Goal: Task Accomplishment & Management: Manage account settings

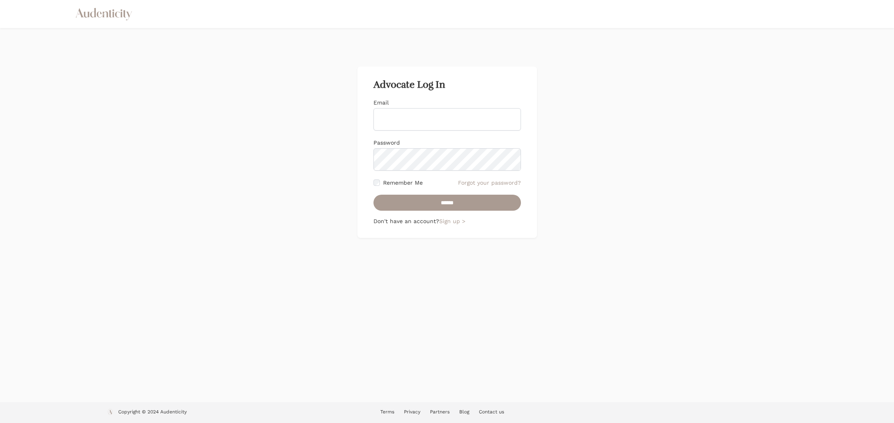
scroll to position [0, 0]
type input "**********"
click at [459, 202] on input "******" at bounding box center [446, 203] width 147 height 16
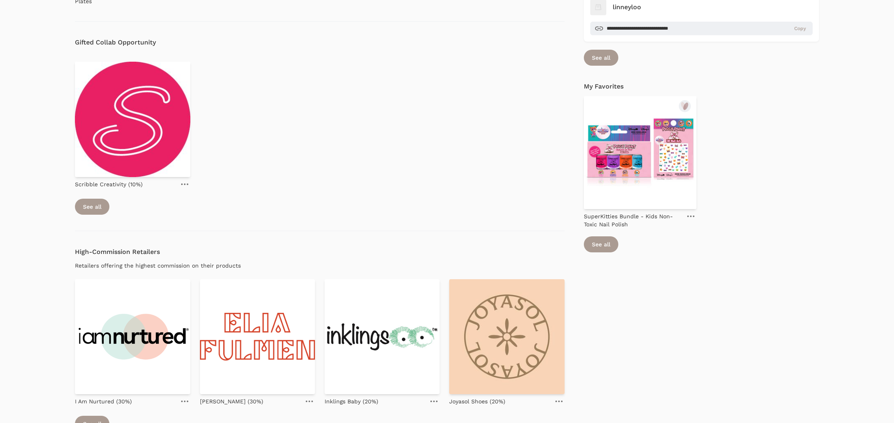
scroll to position [548, 0]
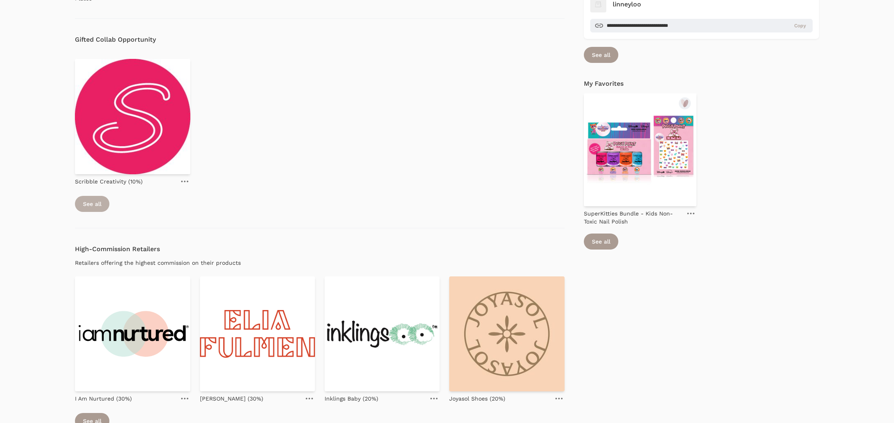
click at [97, 204] on link "See all" at bounding box center [92, 204] width 34 height 16
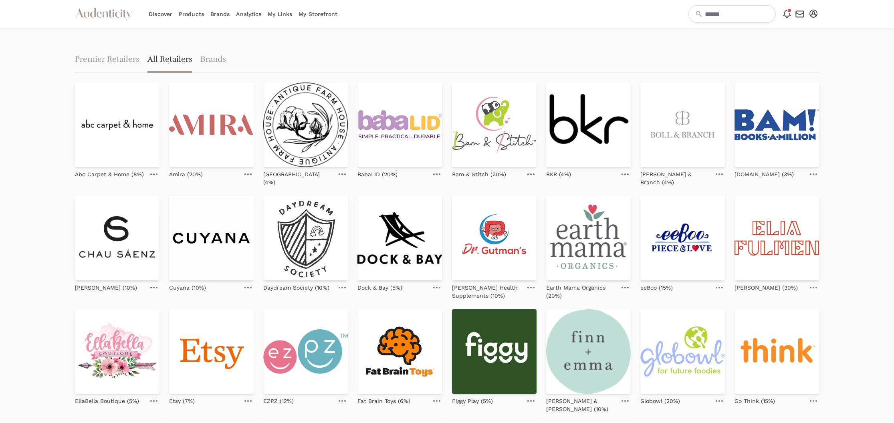
click at [542, 136] on div "Abc Carpet & Home (8%) Amira (20%) Antique Farm House (4%) BabaLID (20%) Bam & …" at bounding box center [447, 301] width 744 height 437
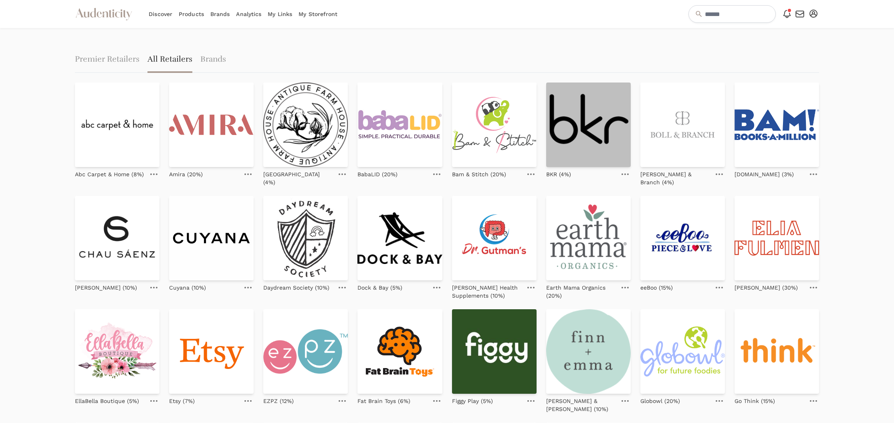
click at [581, 134] on img at bounding box center [588, 125] width 85 height 85
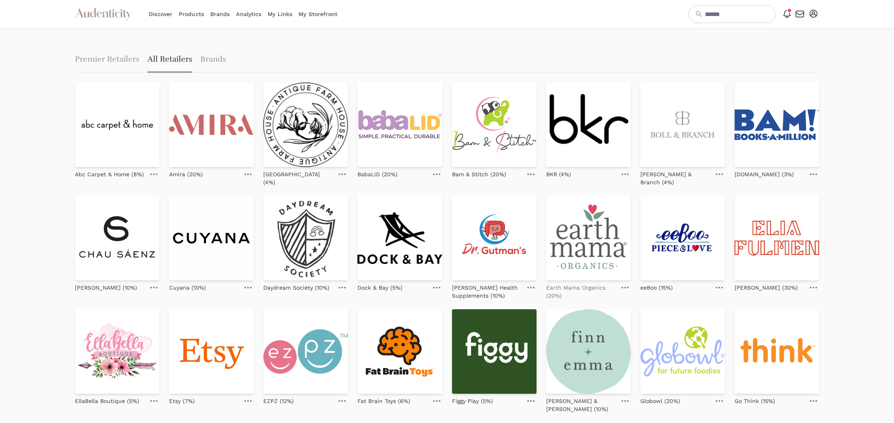
scroll to position [0, 0]
click at [319, 12] on link "My Storefront" at bounding box center [317, 14] width 39 height 28
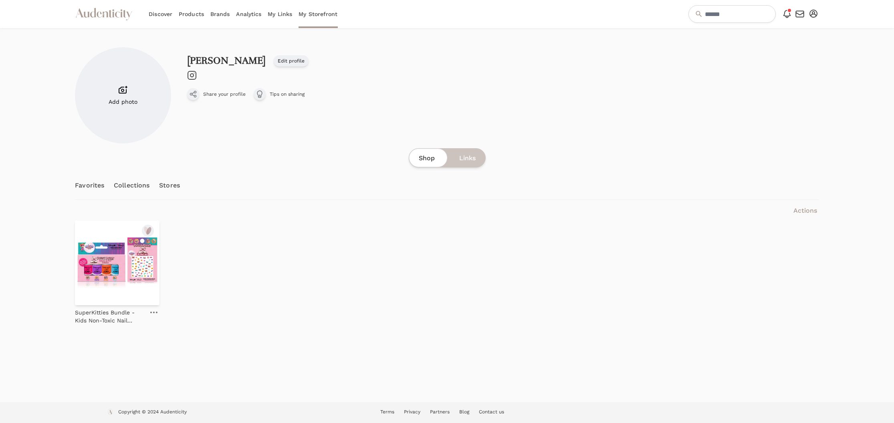
click at [107, 10] on icon "Audenticity Logo" at bounding box center [104, 14] width 58 height 14
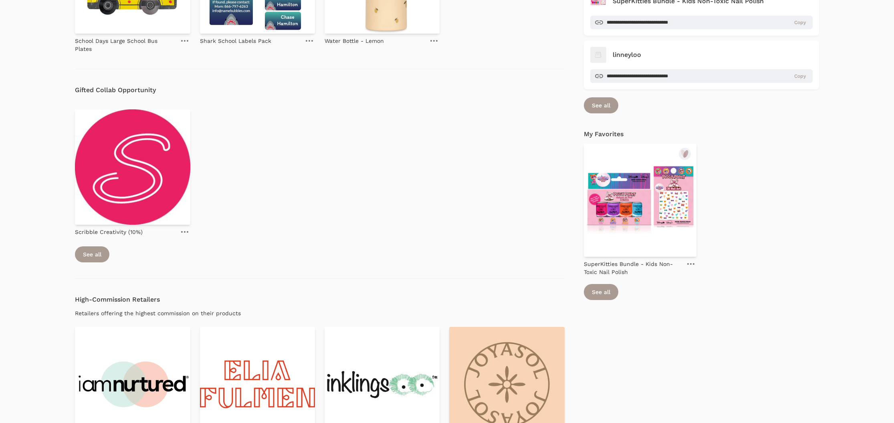
scroll to position [502, 0]
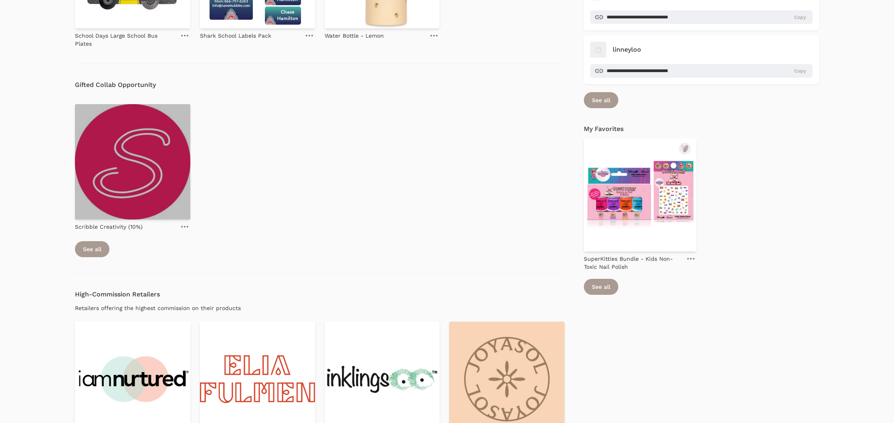
click at [143, 176] on img at bounding box center [132, 161] width 115 height 115
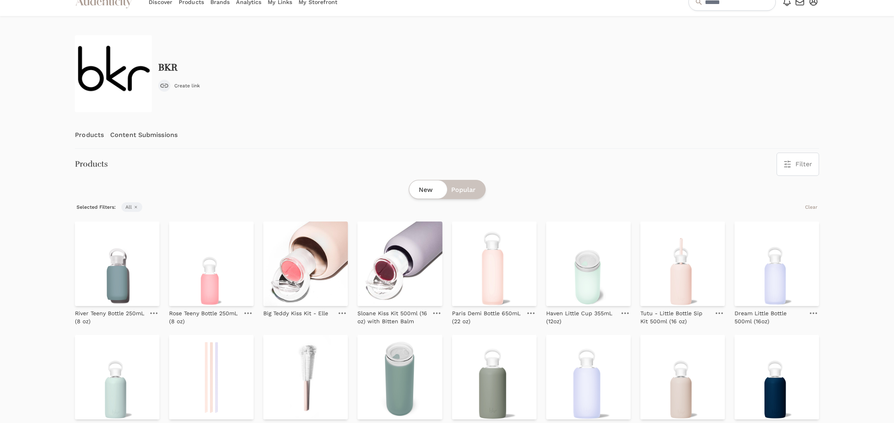
scroll to position [11, 0]
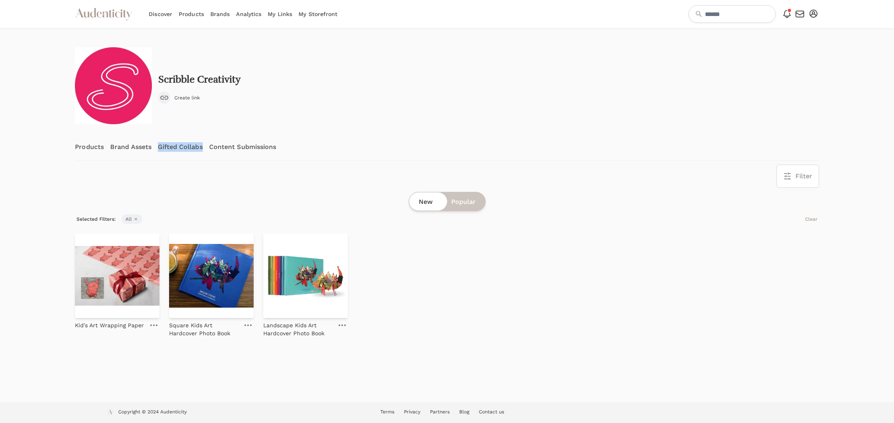
click at [171, 147] on link "Gifted Collabs" at bounding box center [180, 147] width 44 height 26
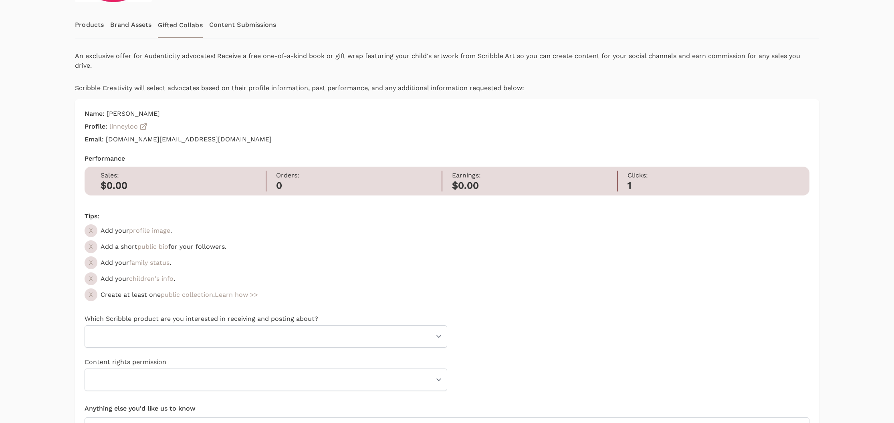
scroll to position [123, 0]
click at [157, 231] on link "profile image" at bounding box center [149, 230] width 41 height 8
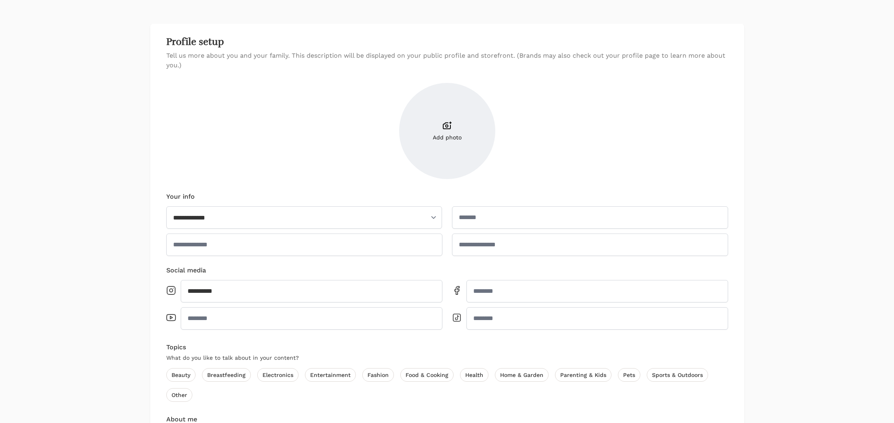
scroll to position [51, 0]
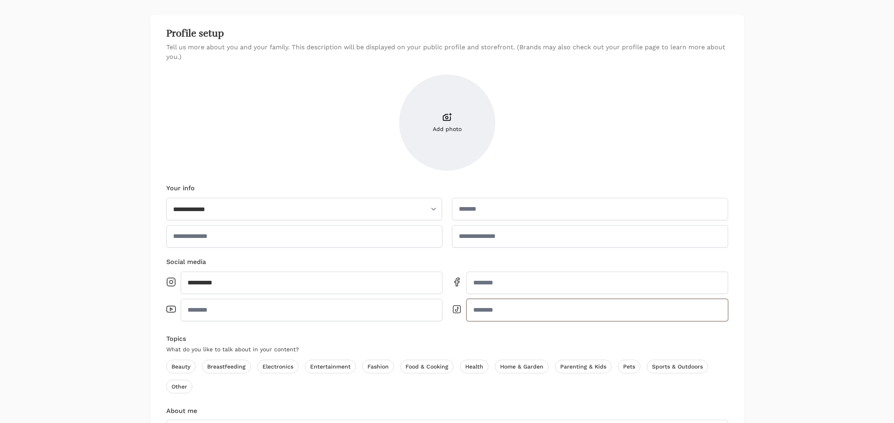
click at [499, 312] on input "TikTok" at bounding box center [597, 310] width 262 height 22
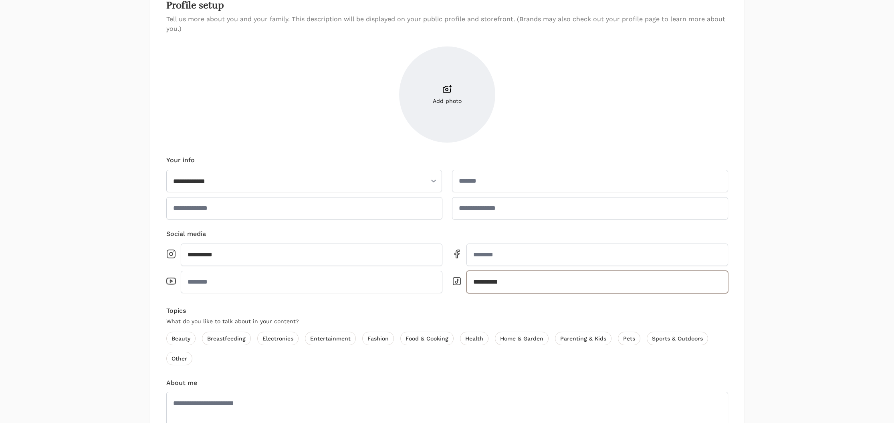
scroll to position [91, 0]
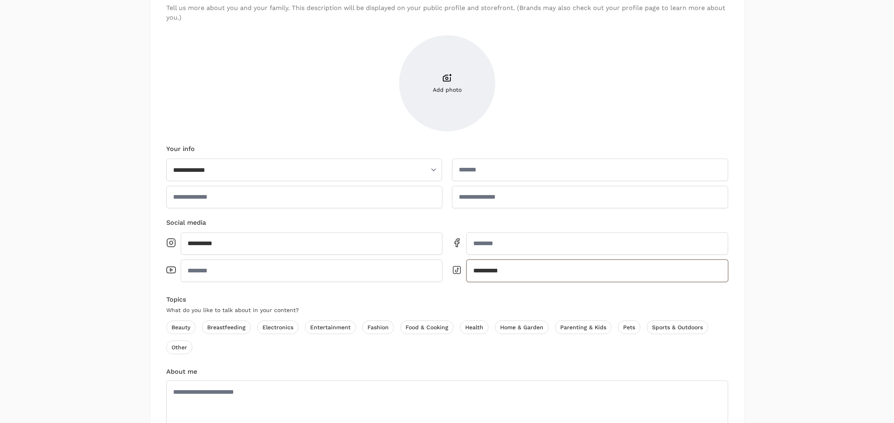
type input "**********"
click at [581, 324] on label "Parenting & Kids" at bounding box center [583, 328] width 56 height 14
click at [511, 329] on label "Home & Garden" at bounding box center [522, 328] width 54 height 14
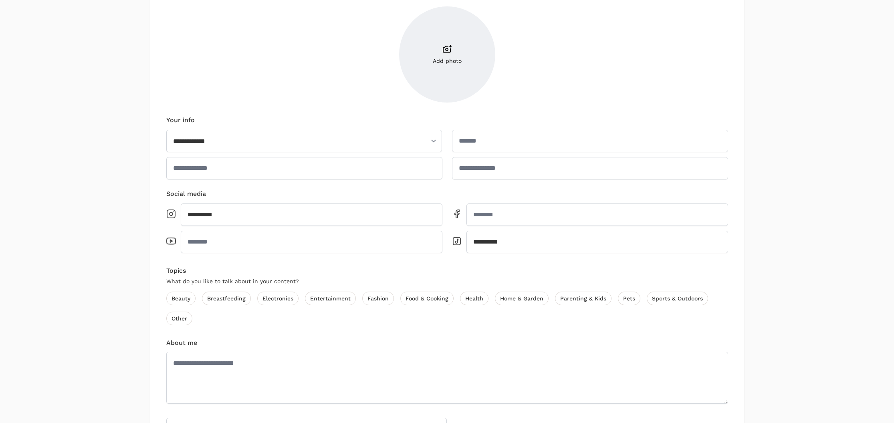
scroll to position [116, 0]
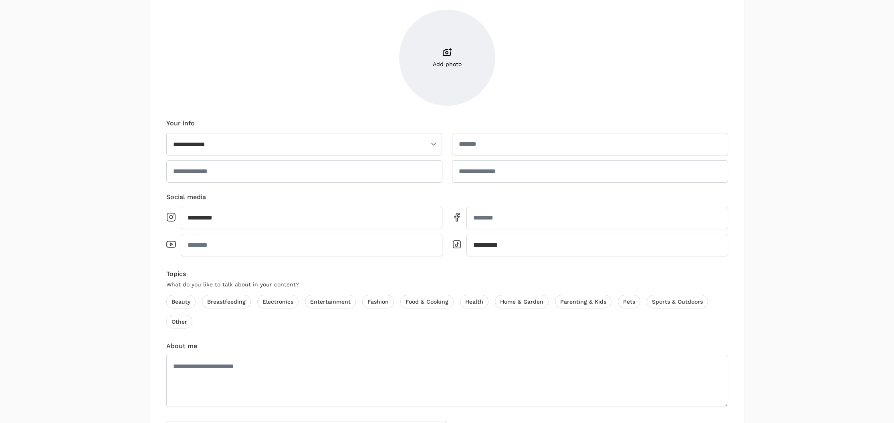
click at [181, 323] on label "Other" at bounding box center [179, 322] width 26 height 14
click at [323, 300] on label "Entertainment" at bounding box center [330, 302] width 51 height 14
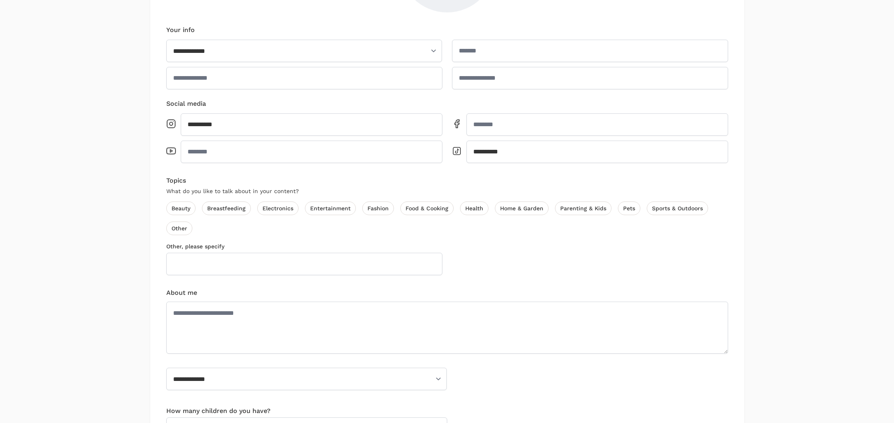
scroll to position [230, 0]
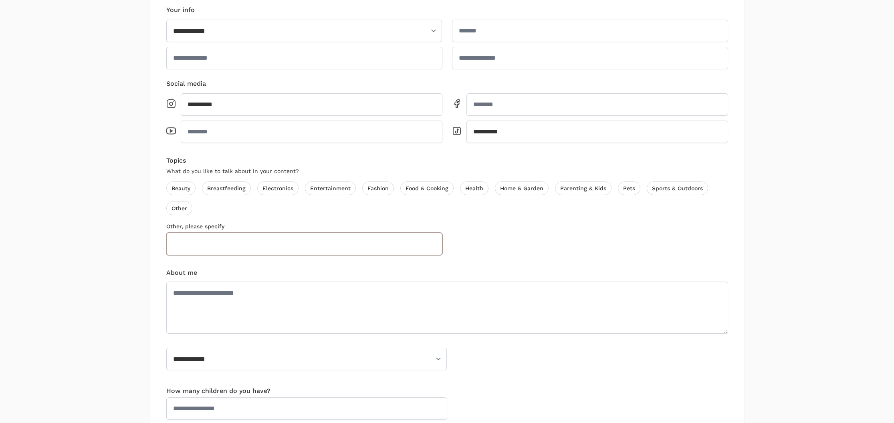
click at [212, 245] on input "Other, please specify" at bounding box center [304, 244] width 276 height 22
click at [211, 246] on input "**********" at bounding box center [304, 244] width 276 height 22
click at [244, 243] on input "**********" at bounding box center [304, 244] width 276 height 22
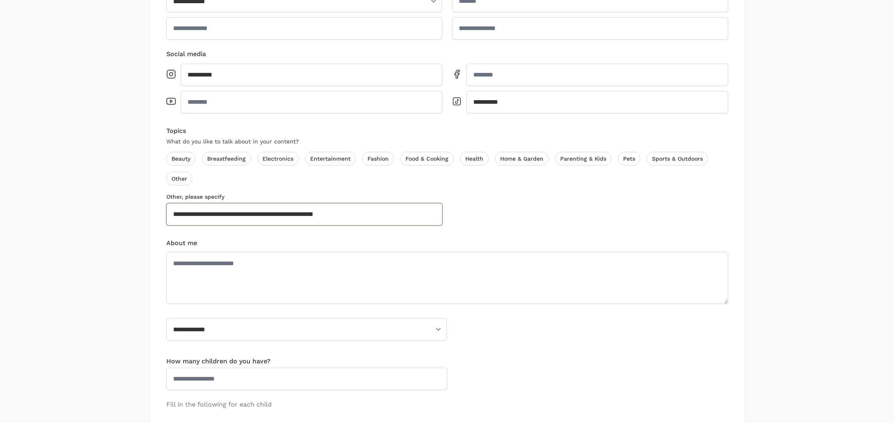
scroll to position [274, 0]
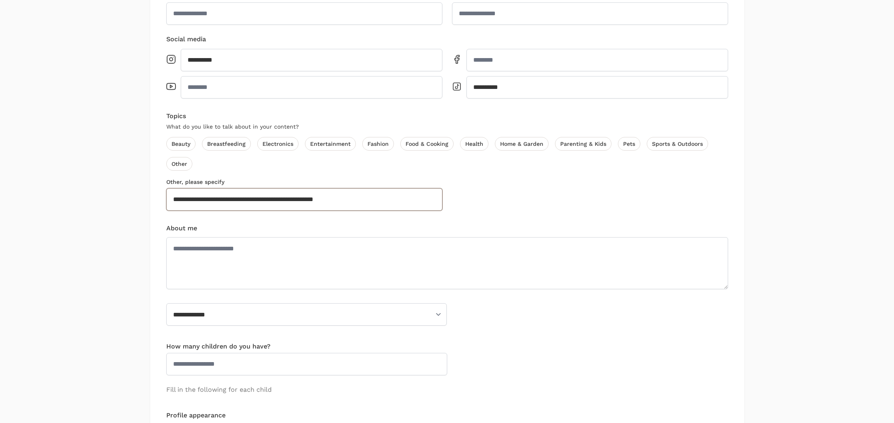
type input "**********"
select select "**********"
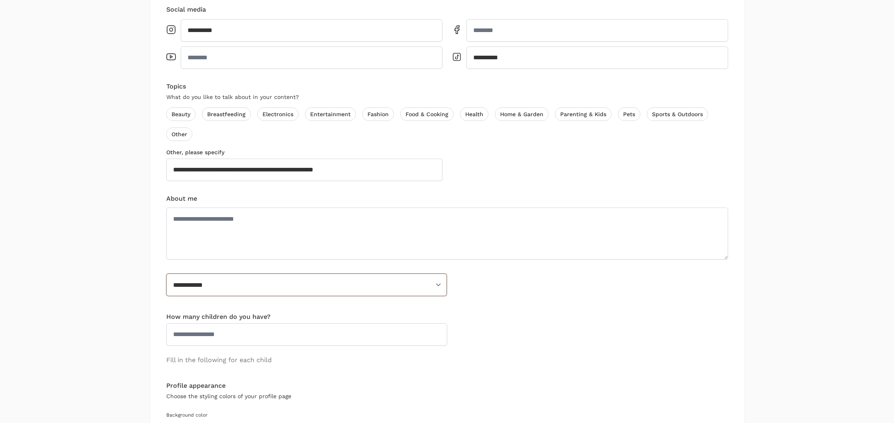
scroll to position [297, 0]
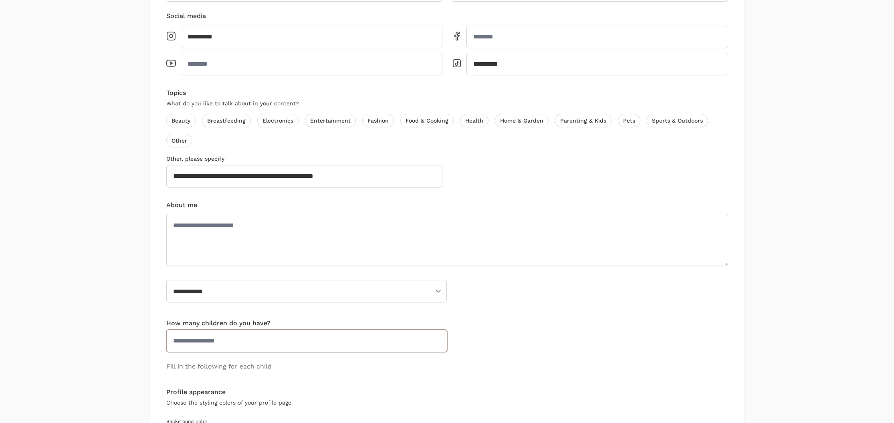
click at [258, 344] on input "How many children do you have?" at bounding box center [306, 341] width 281 height 22
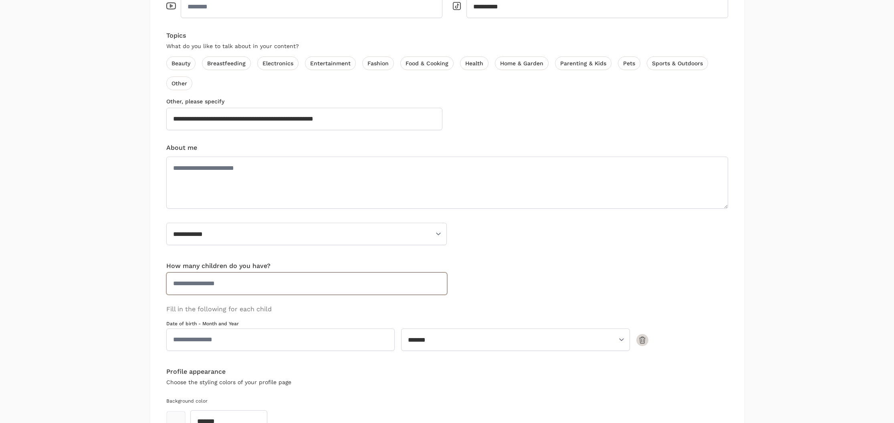
scroll to position [355, 0]
type input "*"
click at [214, 340] on input "Date of birth - Month and Year" at bounding box center [280, 339] width 229 height 22
click at [270, 297] on span "Sep" at bounding box center [268, 297] width 40 height 18
type input "*******"
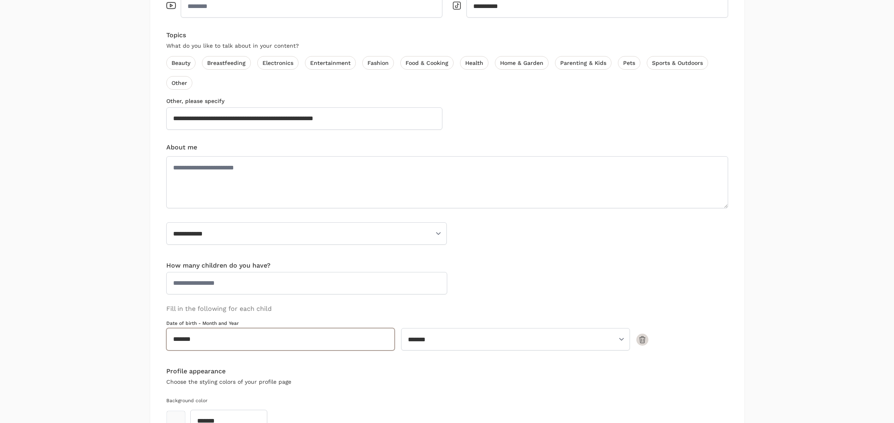
click at [205, 338] on input "*******" at bounding box center [280, 339] width 229 height 22
click at [172, 238] on icon at bounding box center [173, 240] width 6 height 6
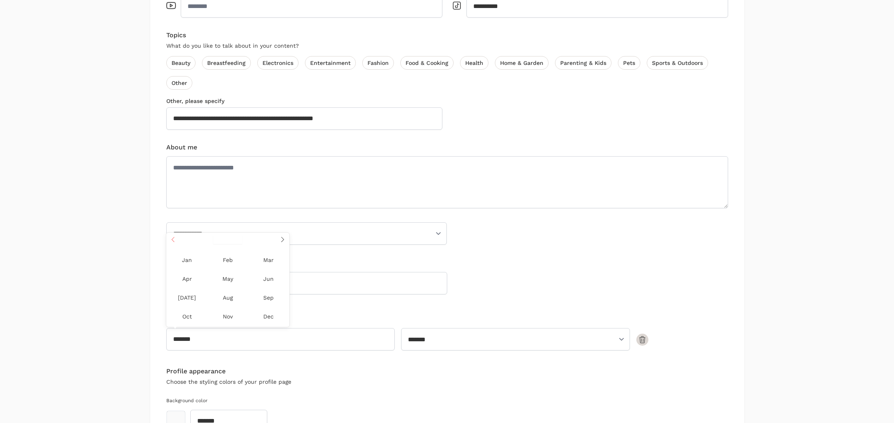
click at [172, 238] on icon at bounding box center [173, 240] width 6 height 6
type input "****"
click at [348, 340] on input "*******" at bounding box center [280, 339] width 229 height 22
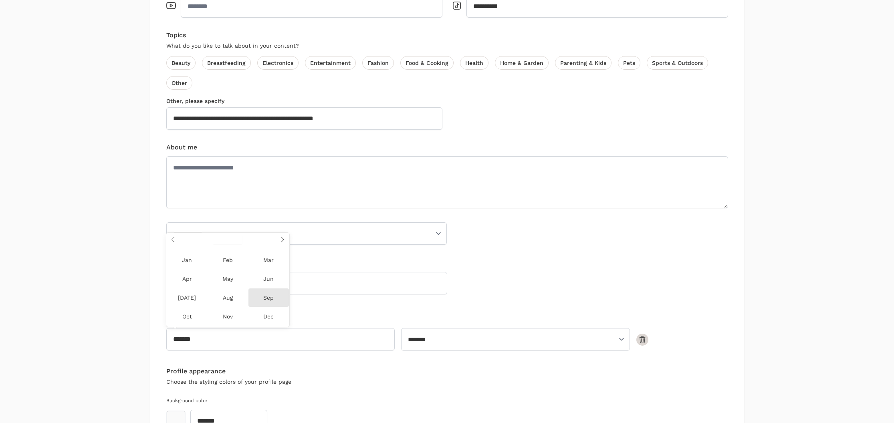
click at [268, 298] on span "Sep" at bounding box center [268, 297] width 40 height 18
type input "*******"
select select "****"
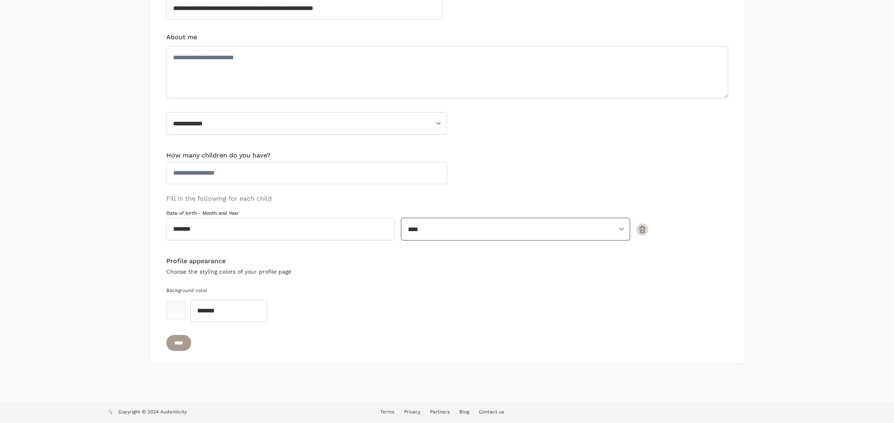
scroll to position [465, 0]
click at [175, 309] on button "toggle color picker dialog" at bounding box center [176, 311] width 18 height 18
click at [145, 342] on button "color swatch" at bounding box center [146, 342] width 9 height 9
click at [178, 313] on button "toggle color picker dialog" at bounding box center [176, 311] width 18 height 18
click at [215, 333] on button "color swatch" at bounding box center [213, 331] width 9 height 9
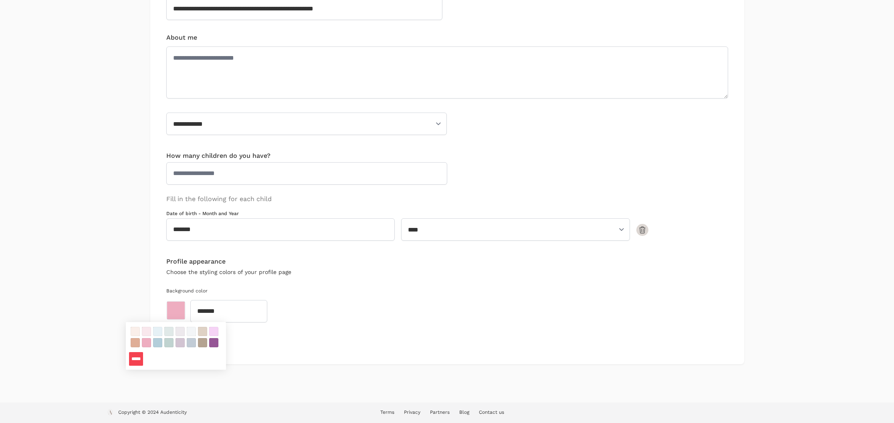
type input "*******"
click at [187, 342] on input "****" at bounding box center [178, 343] width 25 height 16
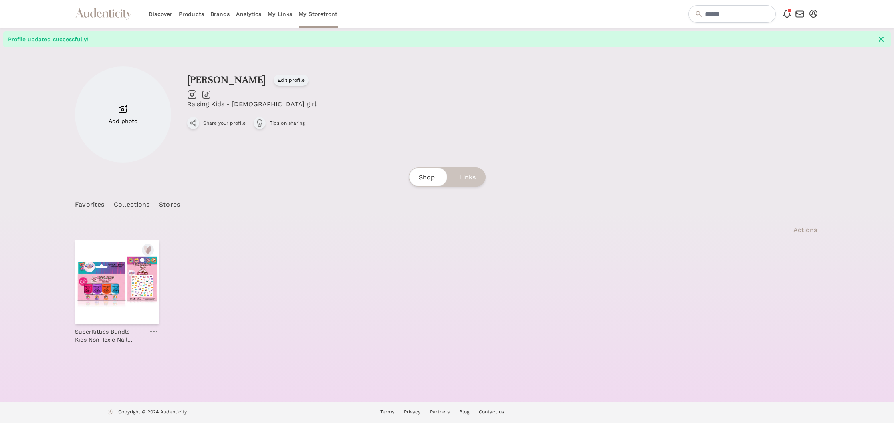
click at [274, 81] on link "Edit profile" at bounding box center [291, 80] width 35 height 11
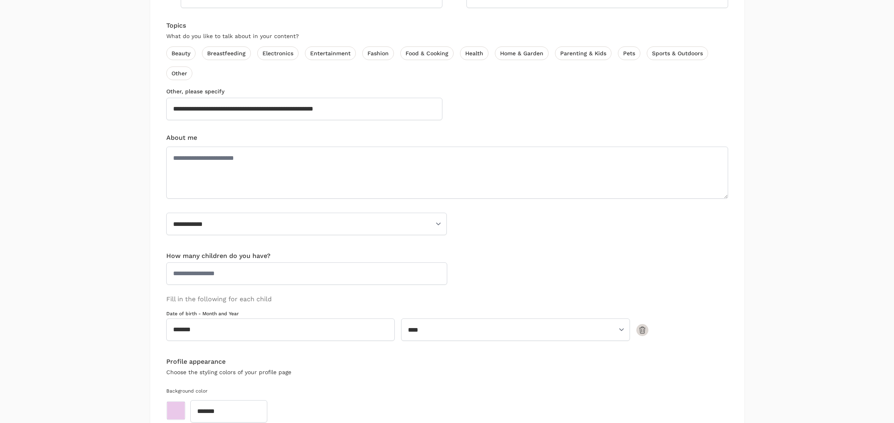
scroll to position [377, 0]
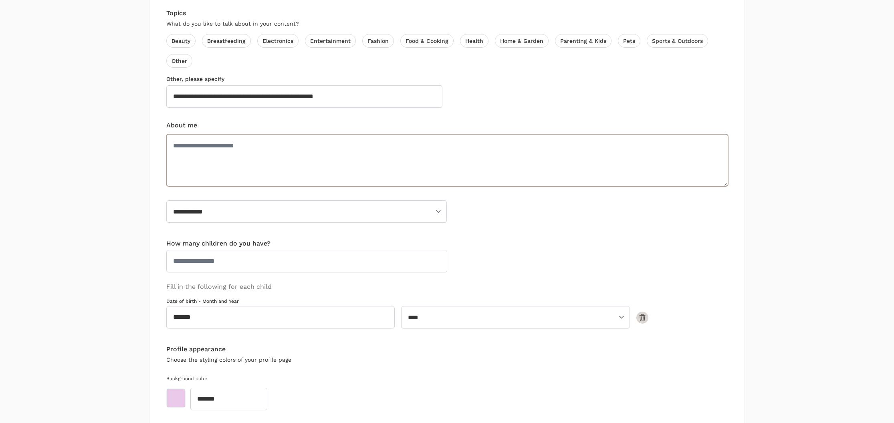
click at [209, 155] on textarea "About me" at bounding box center [447, 160] width 562 height 52
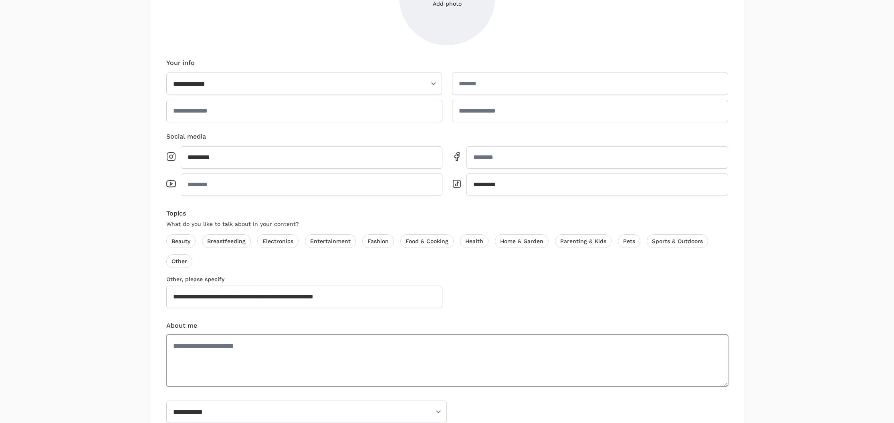
scroll to position [370, 0]
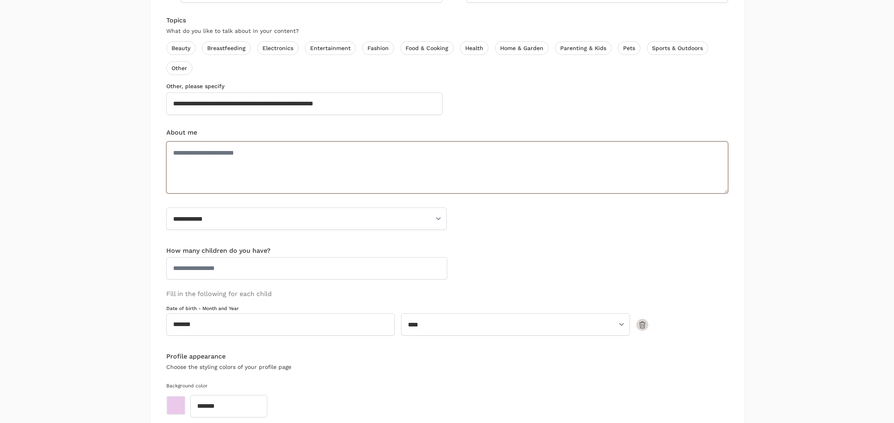
paste textarea "**********"
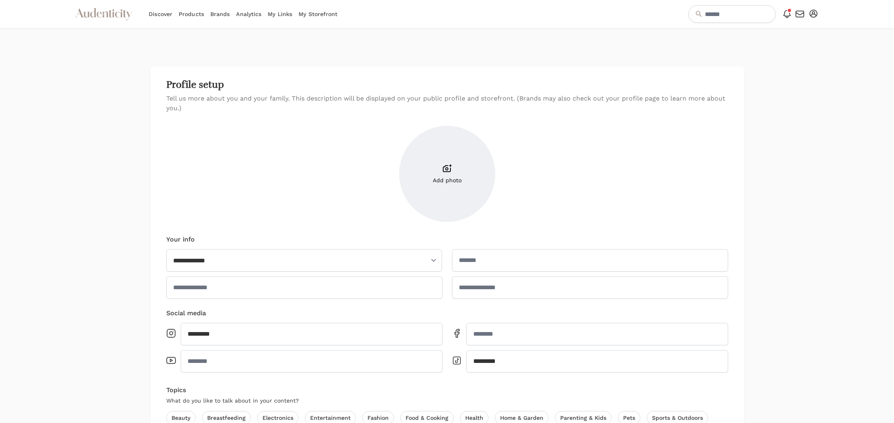
scroll to position [0, 0]
type textarea "**********"
click at [445, 172] on icon at bounding box center [447, 168] width 10 height 10
click at [0, 0] on input "Add photo" at bounding box center [0, 0] width 0 height 0
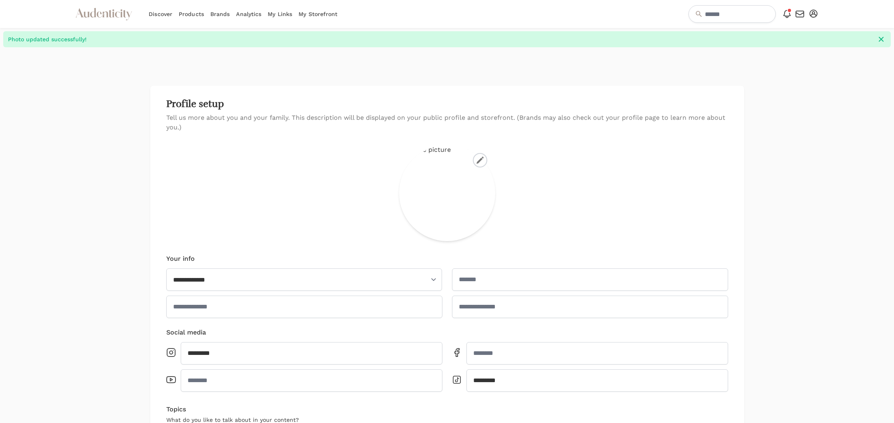
click at [480, 159] on icon at bounding box center [479, 160] width 7 height 7
click at [0, 0] on input "file" at bounding box center [0, 0] width 0 height 0
click at [480, 159] on icon at bounding box center [479, 160] width 7 height 7
click at [0, 0] on input "file" at bounding box center [0, 0] width 0 height 0
click at [478, 159] on icon at bounding box center [480, 160] width 8 height 8
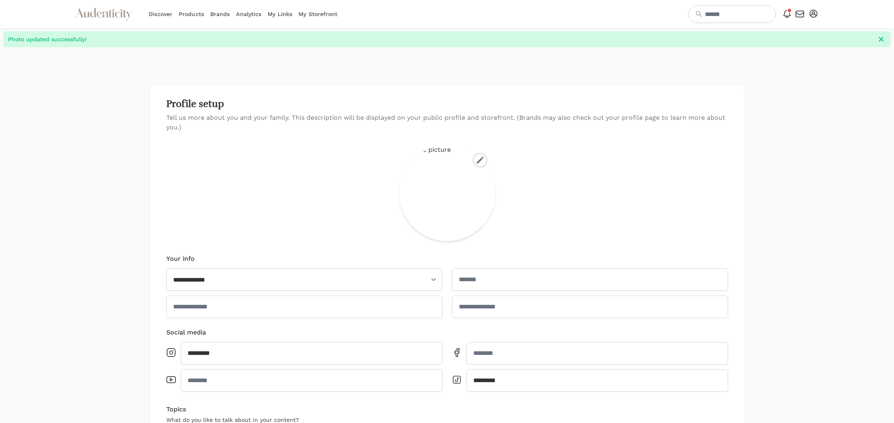
click at [0, 0] on input "file" at bounding box center [0, 0] width 0 height 0
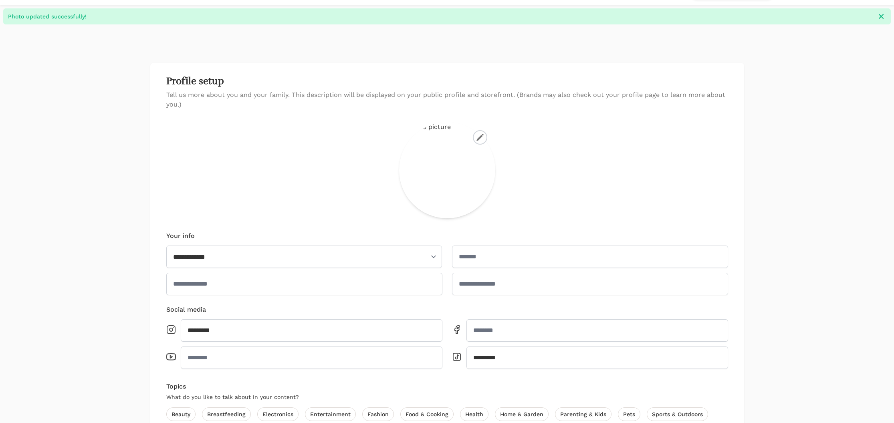
scroll to position [24, 0]
click at [480, 135] on icon at bounding box center [479, 136] width 7 height 7
click at [0, 0] on input "file" at bounding box center [0, 0] width 0 height 0
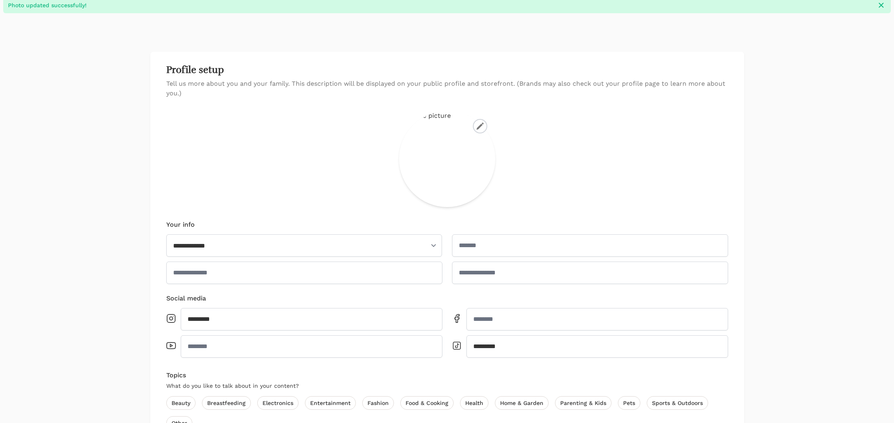
scroll to position [34, 0]
click at [481, 121] on label at bounding box center [480, 126] width 14 height 14
click at [0, 0] on input "file" at bounding box center [0, 0] width 0 height 0
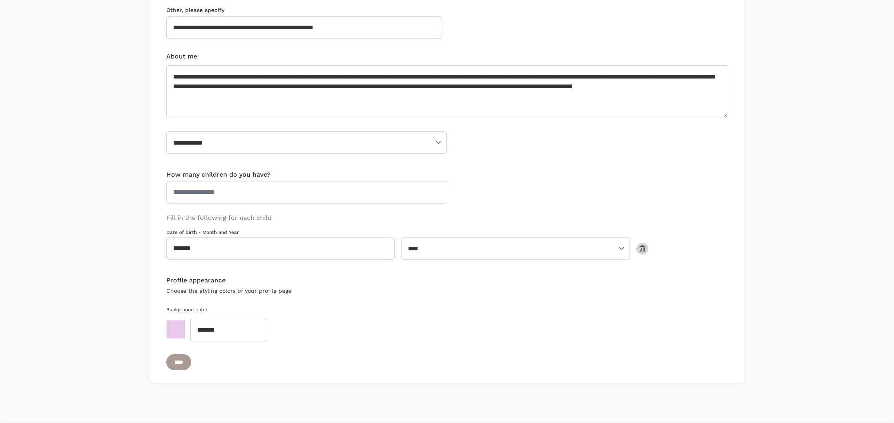
scroll to position [465, 0]
click at [185, 363] on input "****" at bounding box center [178, 363] width 25 height 16
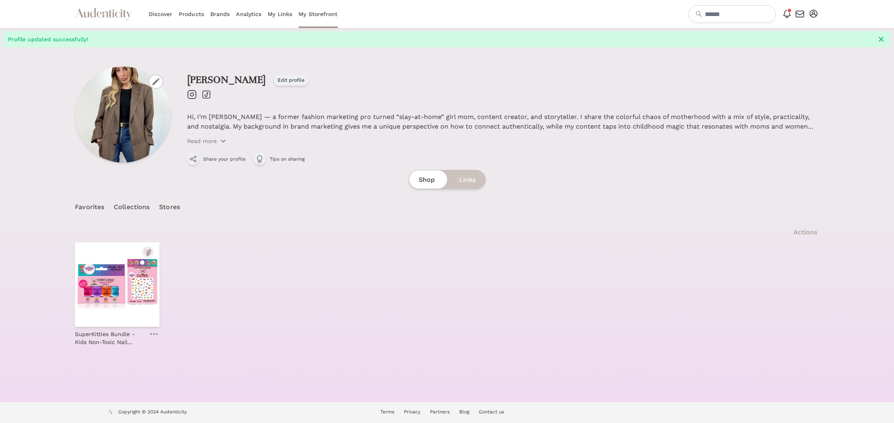
click at [158, 15] on link "Discover" at bounding box center [161, 14] width 24 height 28
click at [224, 16] on link "Brands" at bounding box center [220, 14] width 20 height 28
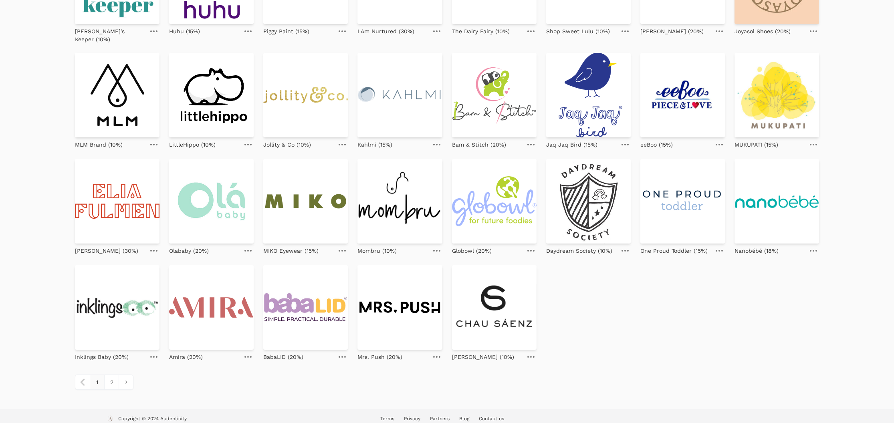
scroll to position [143, 0]
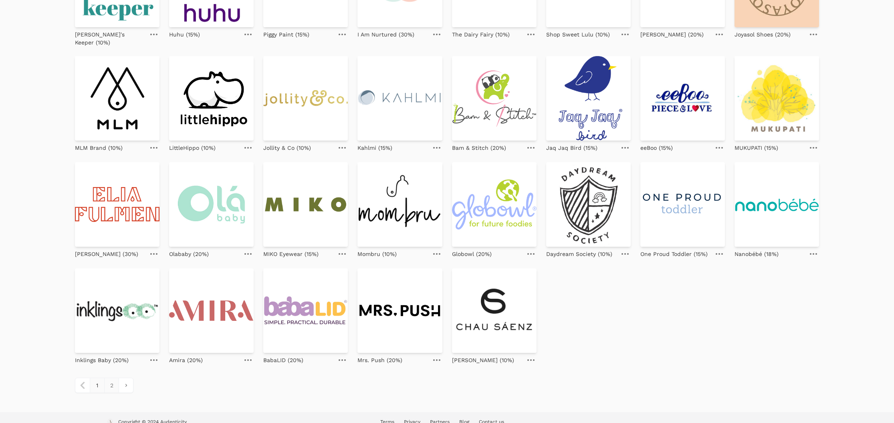
click at [113, 378] on link "2" at bounding box center [111, 385] width 14 height 14
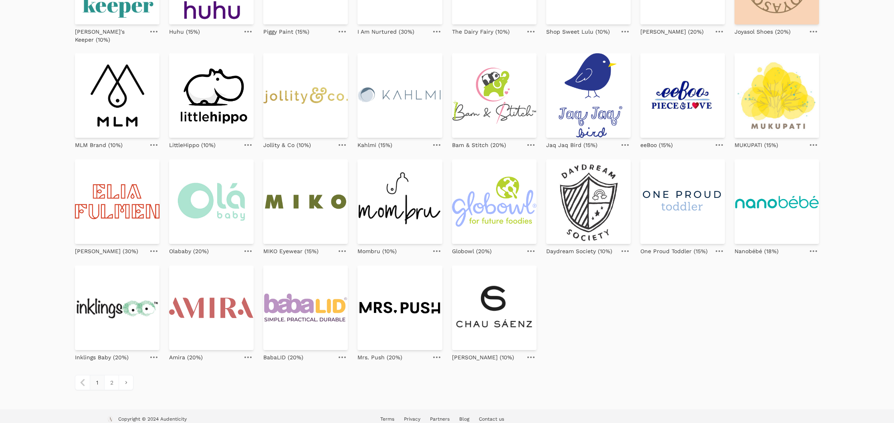
scroll to position [28, 0]
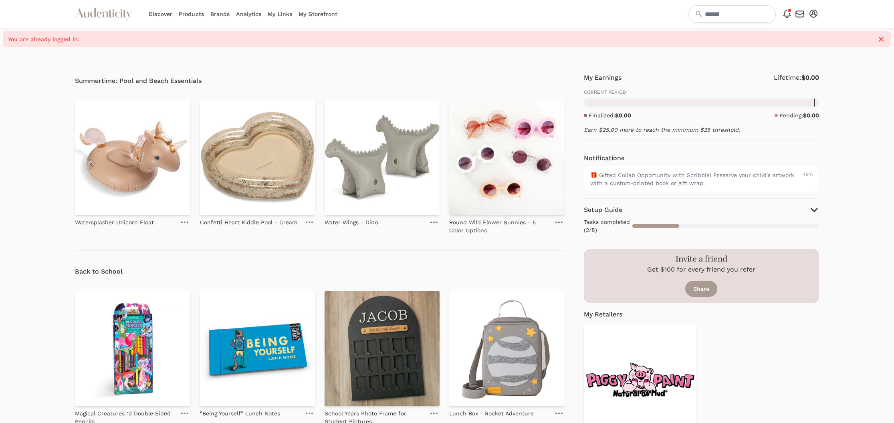
scroll to position [0, 0]
click at [706, 13] on input "text" at bounding box center [731, 14] width 87 height 18
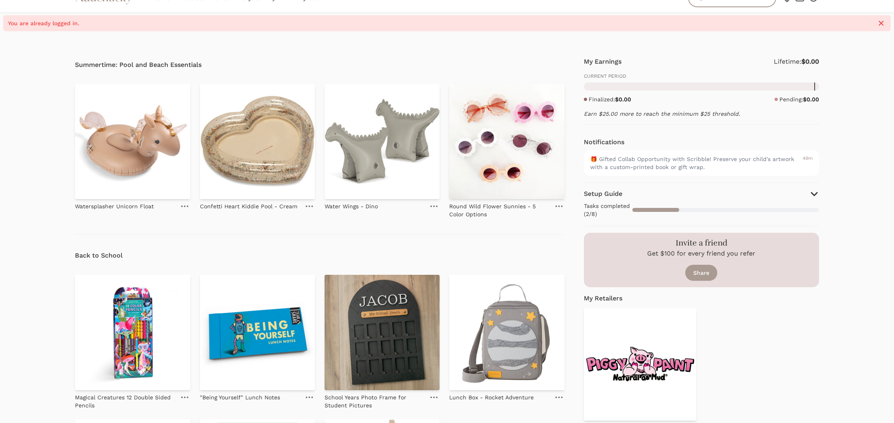
scroll to position [10, 0]
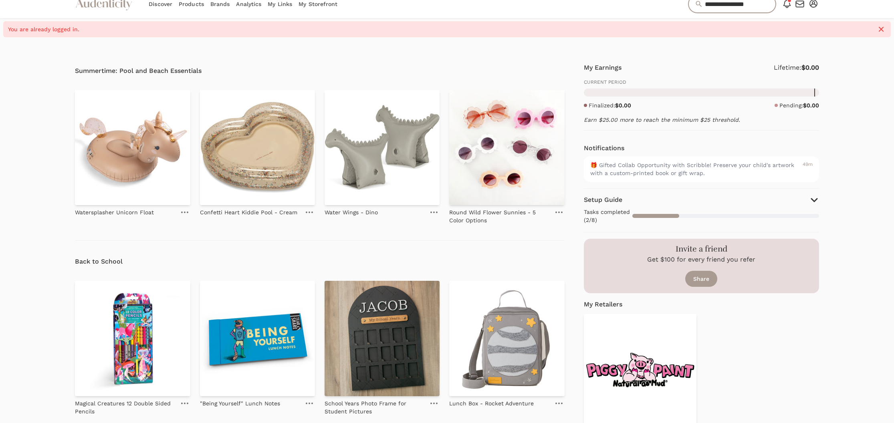
type input "**********"
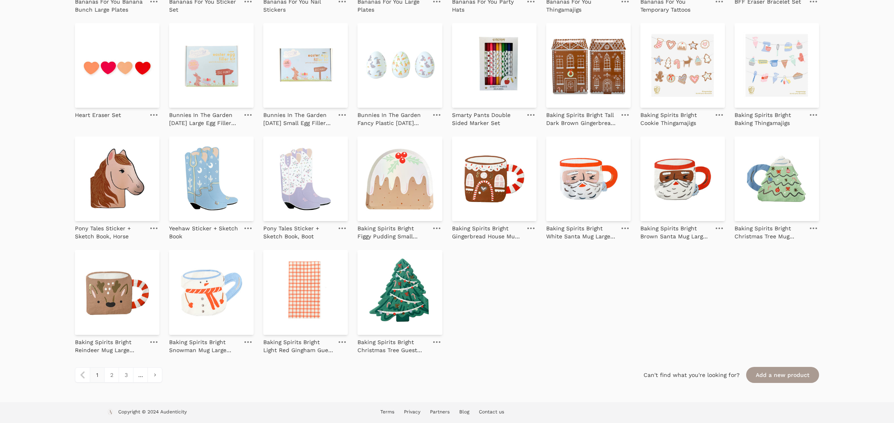
scroll to position [669, 0]
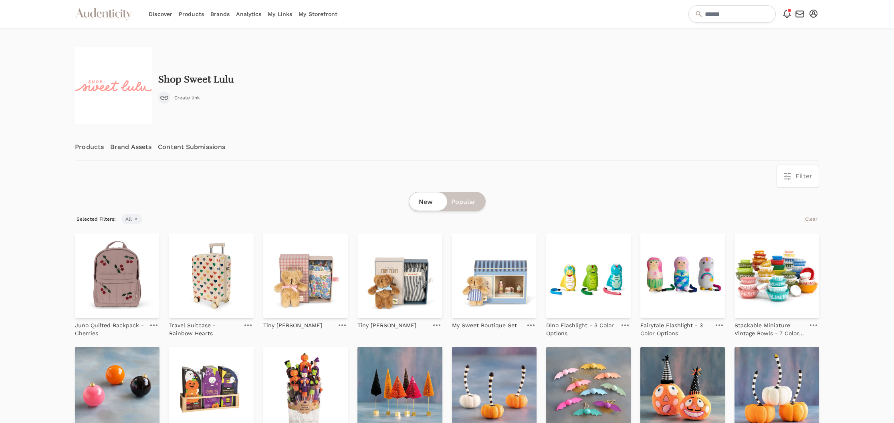
click at [128, 147] on link "Brand Assets" at bounding box center [130, 147] width 41 height 26
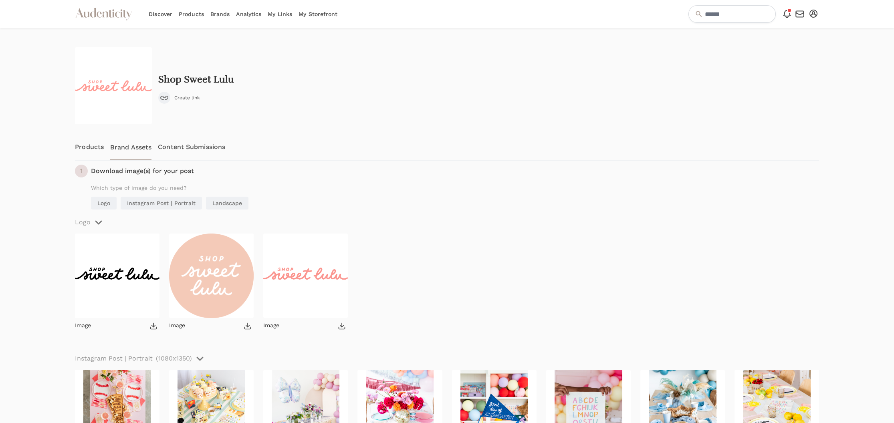
click at [211, 151] on link "Content Submissions" at bounding box center [191, 147] width 67 height 26
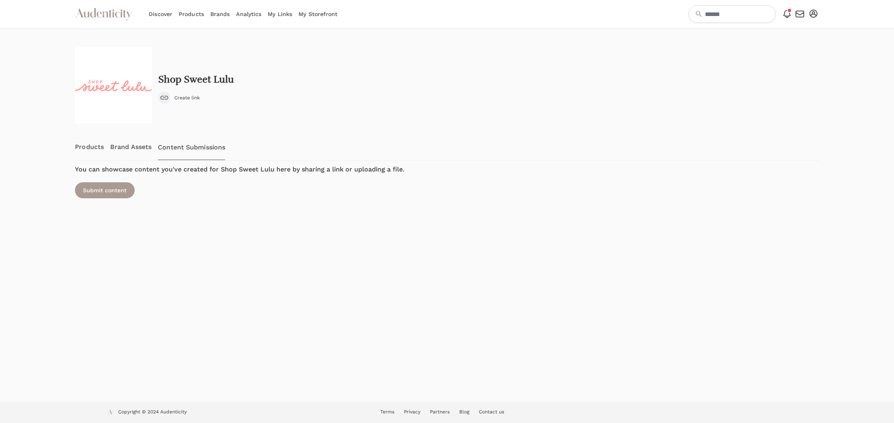
scroll to position [7, 0]
click at [220, 7] on link "Brands" at bounding box center [220, 14] width 20 height 28
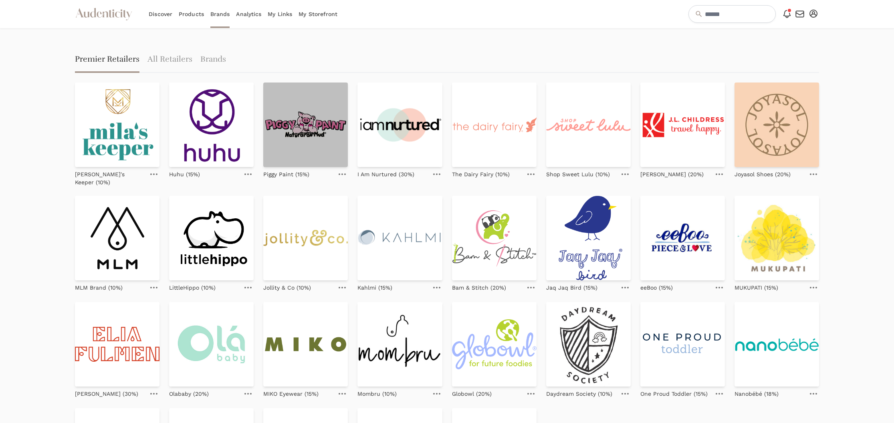
click at [331, 117] on img at bounding box center [305, 125] width 85 height 85
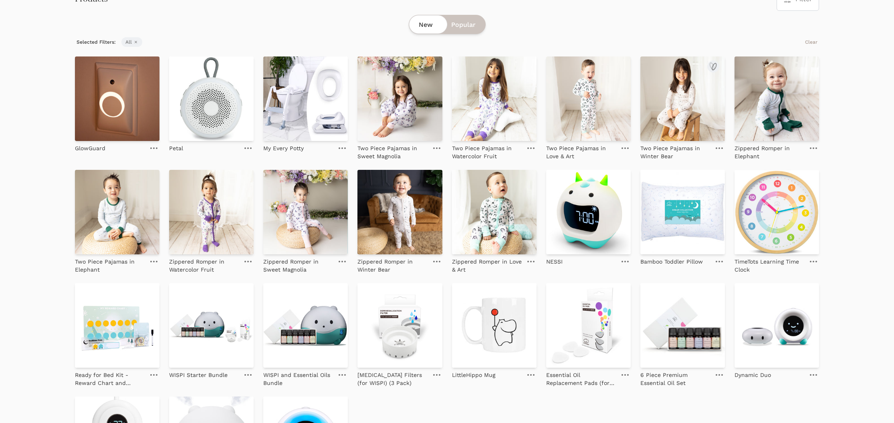
scroll to position [181, 0]
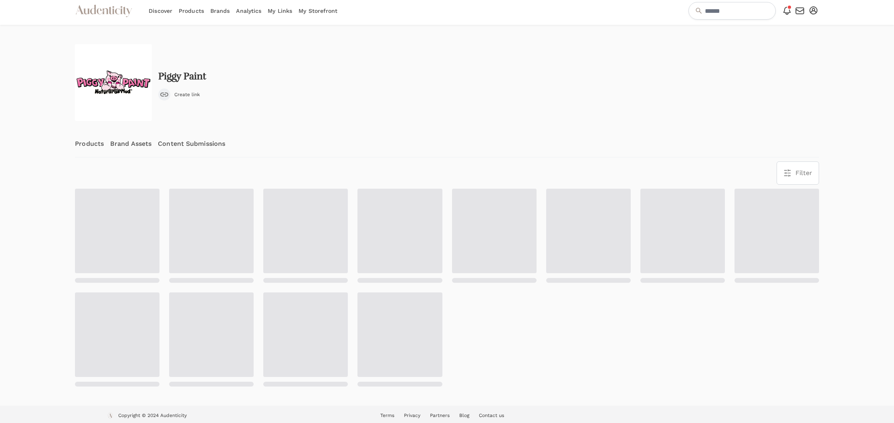
scroll to position [2, 0]
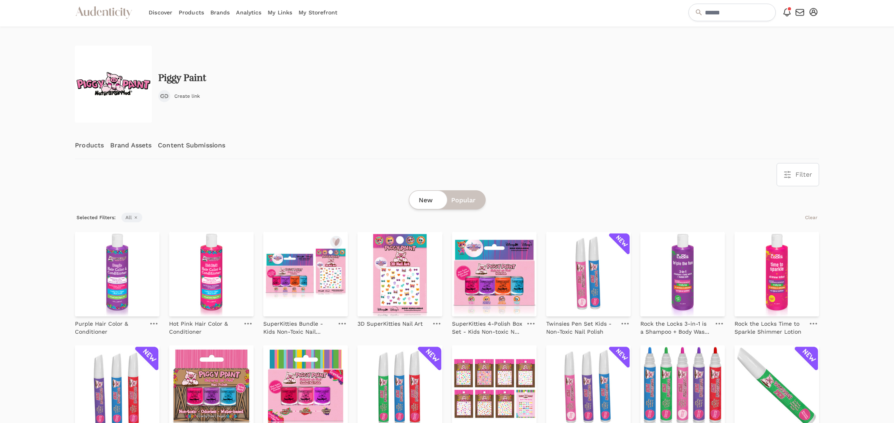
click at [192, 146] on link "Content Submissions" at bounding box center [191, 145] width 67 height 26
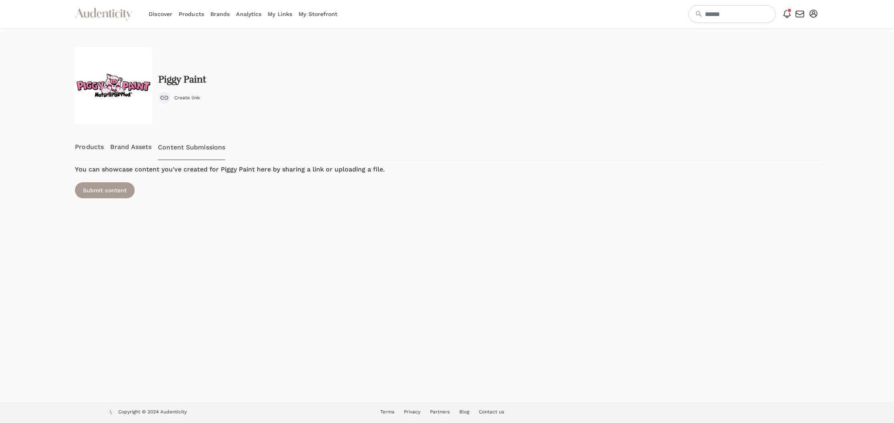
drag, startPoint x: 118, startPoint y: 19, endPoint x: 124, endPoint y: 17, distance: 6.6
click at [118, 19] on icon "Audenticity Logo" at bounding box center [104, 14] width 58 height 14
